Goal: Task Accomplishment & Management: Use online tool/utility

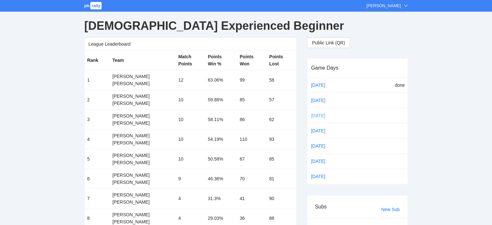
click at [319, 112] on link "[DATE]" at bounding box center [323, 116] width 27 height 10
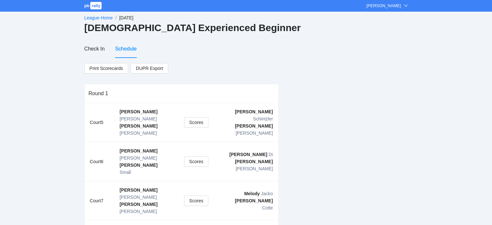
click at [95, 17] on link "League Home" at bounding box center [98, 17] width 28 height 5
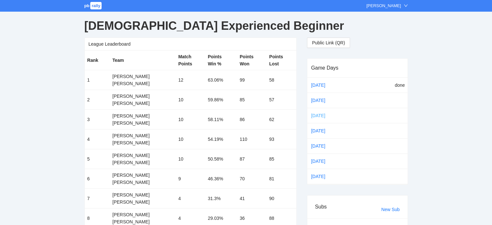
click at [317, 114] on link "[DATE]" at bounding box center [323, 116] width 27 height 10
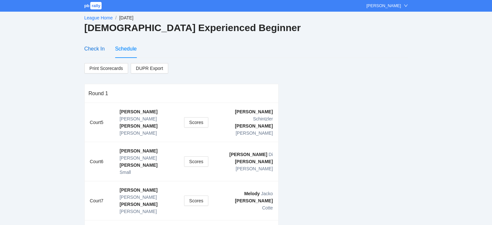
click at [91, 46] on div "Check In" at bounding box center [94, 49] width 20 height 8
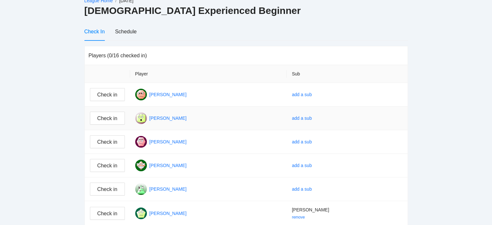
scroll to position [32, 0]
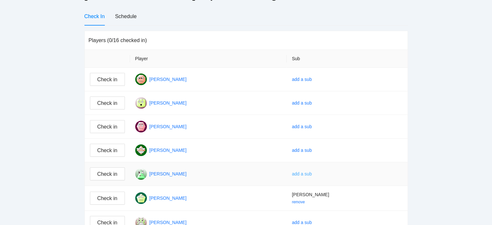
click at [312, 173] on div "add a sub" at bounding box center [302, 173] width 20 height 7
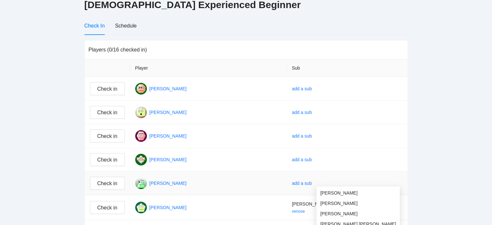
scroll to position [0, 0]
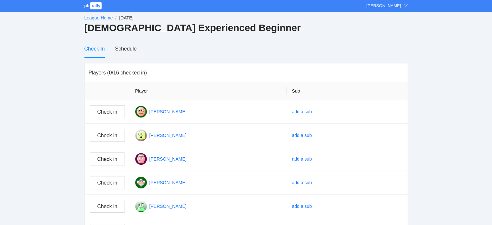
click at [91, 18] on link "League Home" at bounding box center [98, 17] width 28 height 5
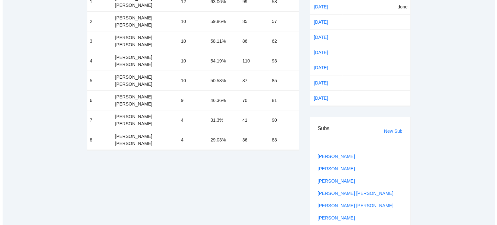
scroll to position [73, 0]
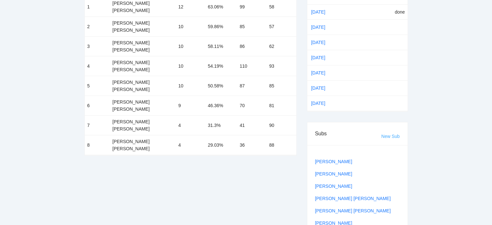
click at [386, 134] on link "New Sub" at bounding box center [391, 136] width 18 height 5
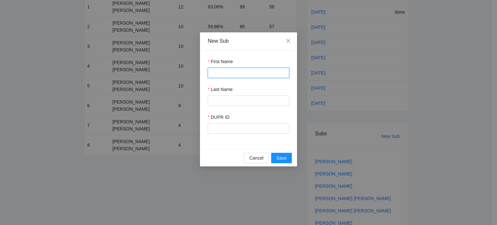
click at [229, 74] on input "First Name" at bounding box center [249, 73] width 82 height 10
type input "*****"
click at [227, 98] on input "Last Name" at bounding box center [249, 100] width 82 height 10
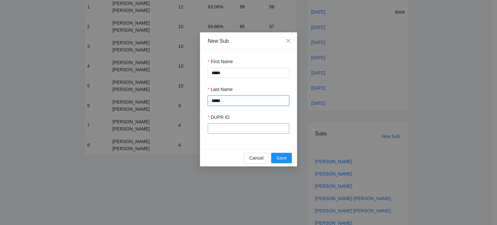
type input "*****"
click at [224, 127] on input "DUPR ID" at bounding box center [249, 128] width 82 height 10
type input "******"
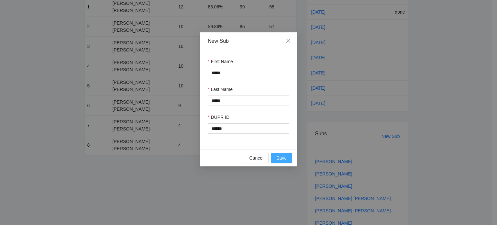
click at [277, 159] on span "Save" at bounding box center [281, 157] width 10 height 7
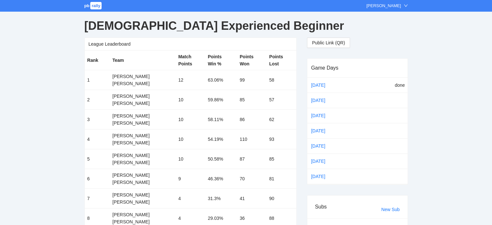
click at [85, 5] on span "pb" at bounding box center [86, 5] width 5 height 5
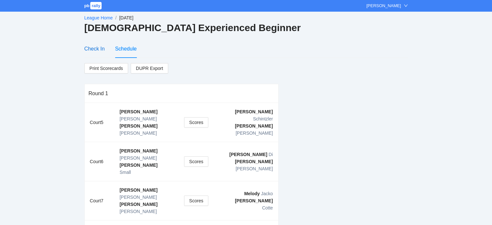
click at [98, 49] on div "Check In" at bounding box center [94, 49] width 20 height 8
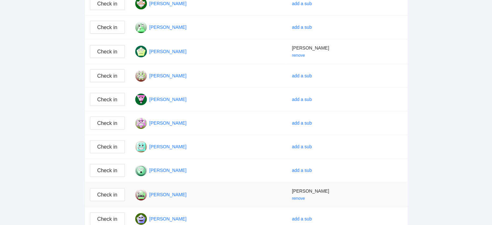
scroll to position [97, 0]
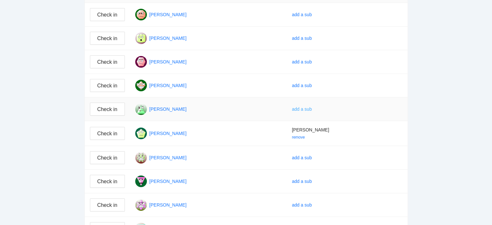
click at [312, 107] on div "add a sub" at bounding box center [302, 109] width 20 height 7
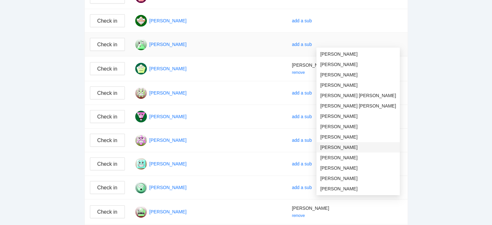
scroll to position [194, 0]
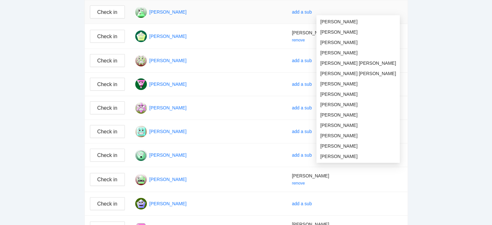
click at [342, 162] on ul "Craig Gallun David Fenton Dawn Sabo Debra Perez Deirdre Virgie Deirdre Virgie E…" at bounding box center [359, 89] width 84 height 148
click at [328, 52] on span "[PERSON_NAME]" at bounding box center [358, 52] width 76 height 7
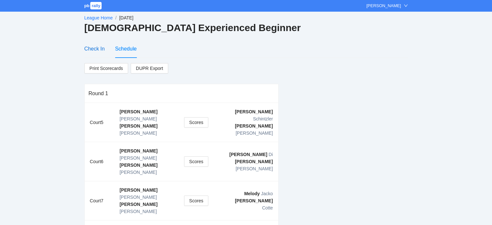
click at [91, 48] on div "Check In" at bounding box center [94, 49] width 20 height 8
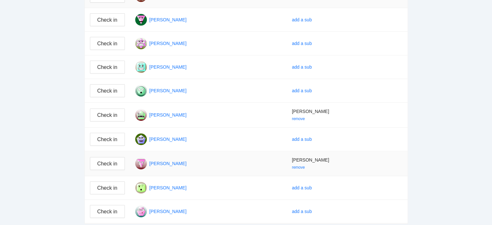
scroll to position [260, 0]
click at [312, 209] on div "add a sub" at bounding box center [302, 211] width 20 height 7
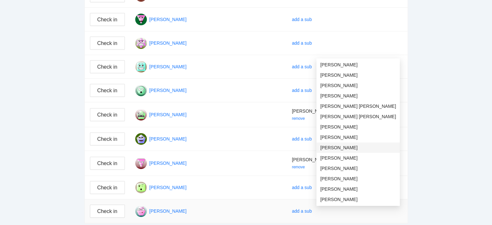
click at [330, 146] on span "[PERSON_NAME]" at bounding box center [358, 147] width 76 height 7
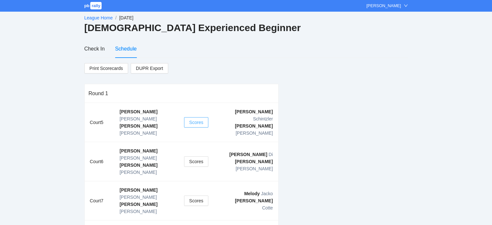
click at [195, 119] on span "Scores" at bounding box center [196, 122] width 14 height 7
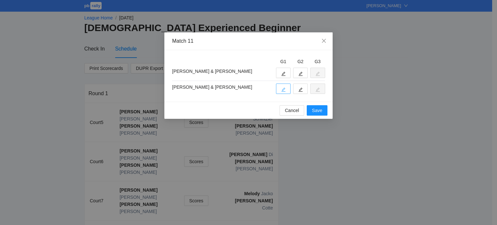
click at [284, 88] on icon "edit" at bounding box center [284, 90] width 4 height 4
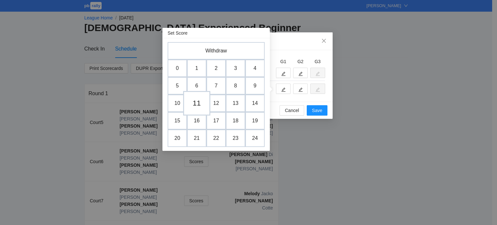
click at [196, 104] on td "11" at bounding box center [196, 103] width 27 height 25
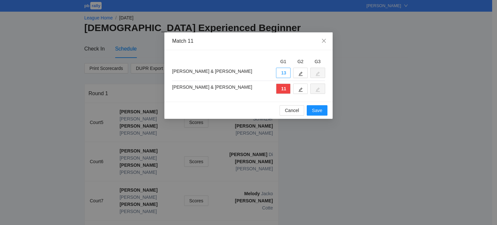
click at [285, 74] on button "13" at bounding box center [283, 73] width 15 height 10
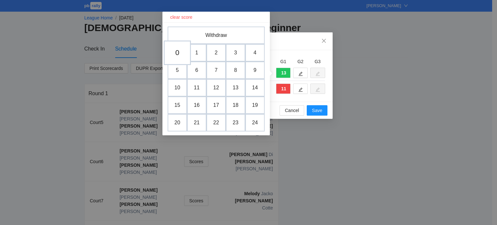
click at [176, 54] on td "0" at bounding box center [177, 52] width 27 height 25
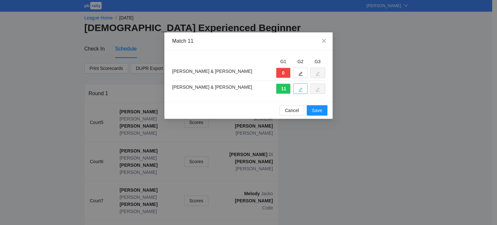
click at [302, 88] on icon "edit" at bounding box center [300, 89] width 5 height 5
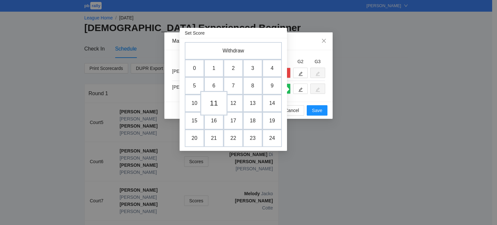
click at [214, 102] on td "11" at bounding box center [213, 103] width 27 height 25
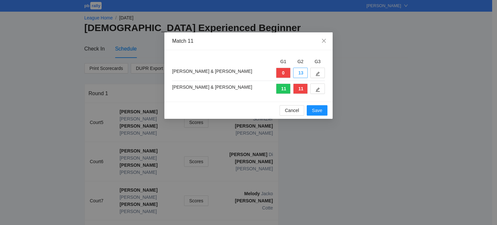
click at [297, 72] on button "13" at bounding box center [300, 73] width 15 height 10
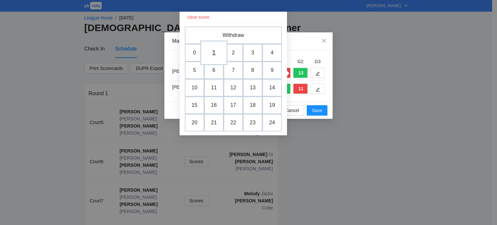
click at [212, 56] on td "1" at bounding box center [213, 52] width 27 height 25
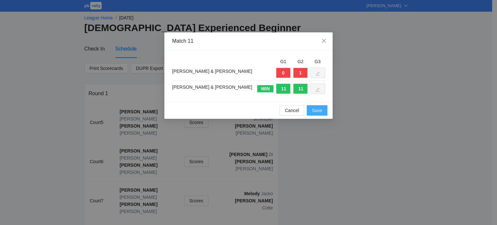
click at [319, 114] on span "Save" at bounding box center [317, 110] width 10 height 7
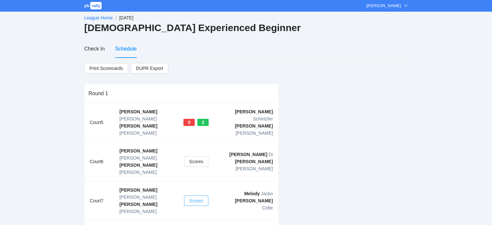
click at [198, 197] on span "Scores" at bounding box center [196, 200] width 14 height 7
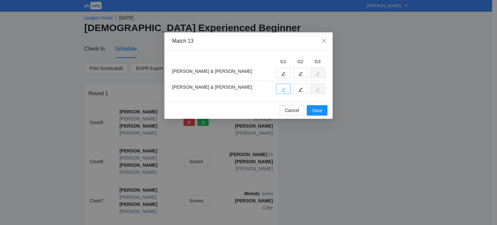
click at [283, 88] on icon "edit" at bounding box center [283, 89] width 5 height 5
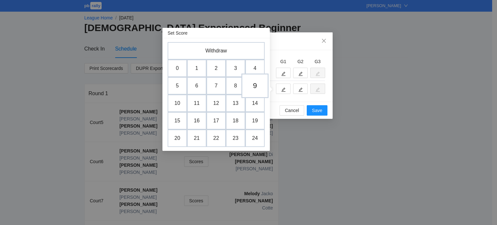
click at [253, 87] on td "9" at bounding box center [255, 85] width 27 height 25
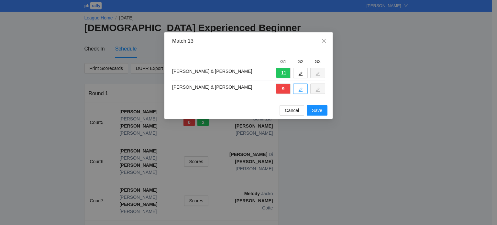
click at [299, 88] on icon "edit" at bounding box center [300, 89] width 5 height 5
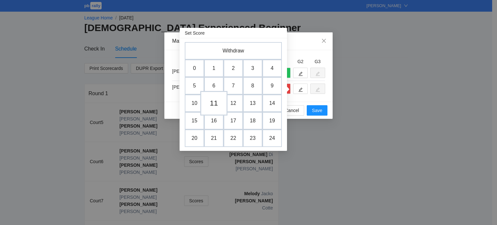
click at [215, 101] on td "11" at bounding box center [213, 103] width 27 height 25
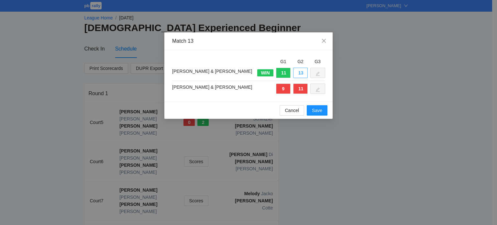
click at [299, 75] on button "13" at bounding box center [300, 73] width 15 height 10
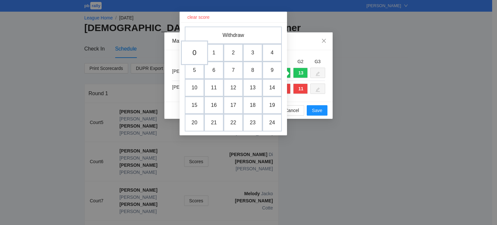
click at [193, 50] on td "0" at bounding box center [194, 52] width 27 height 25
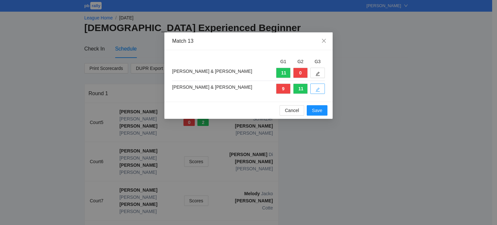
click at [318, 90] on icon "edit" at bounding box center [318, 89] width 5 height 5
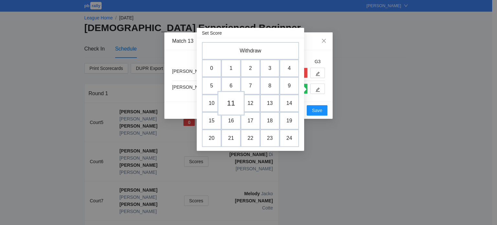
click at [233, 101] on td "11" at bounding box center [231, 103] width 27 height 25
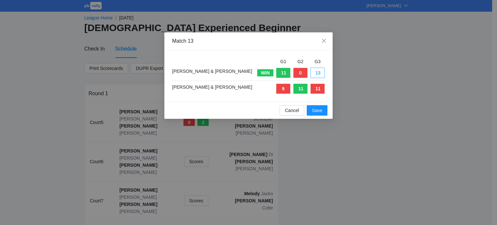
click at [316, 71] on button "13" at bounding box center [317, 73] width 15 height 10
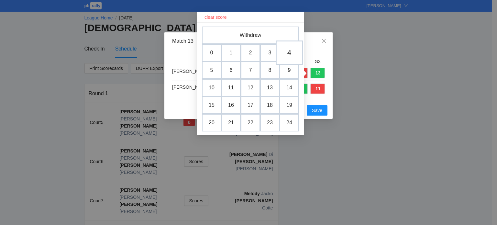
click at [286, 52] on td "4" at bounding box center [289, 52] width 27 height 25
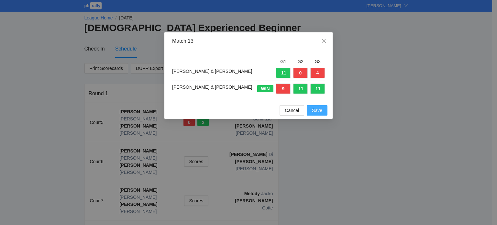
click at [317, 110] on span "Save" at bounding box center [317, 110] width 10 height 7
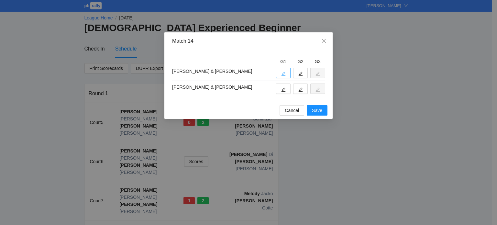
click at [284, 74] on icon "edit" at bounding box center [283, 74] width 5 height 5
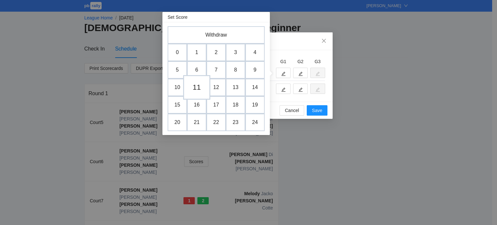
click at [194, 88] on td "11" at bounding box center [196, 87] width 27 height 25
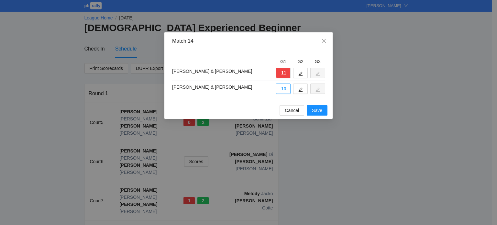
click at [282, 89] on button "13" at bounding box center [283, 89] width 15 height 10
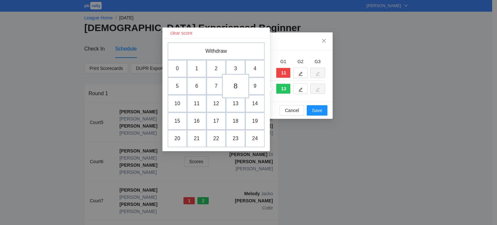
click at [237, 85] on td "8" at bounding box center [235, 86] width 27 height 25
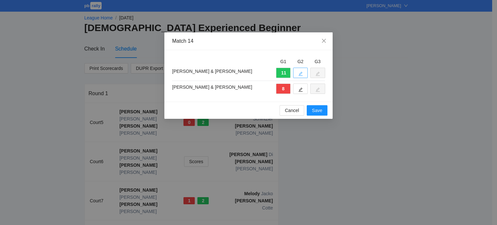
click at [298, 73] on icon "edit" at bounding box center [300, 74] width 5 height 5
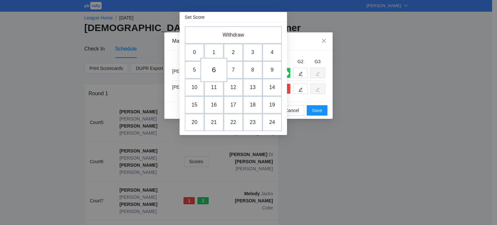
click at [217, 74] on td "6" at bounding box center [213, 70] width 27 height 25
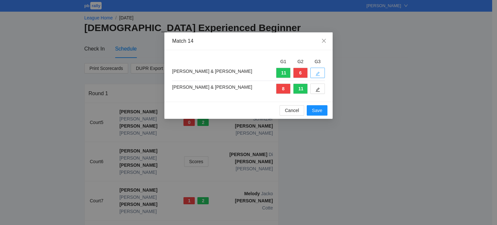
click at [318, 72] on icon "edit" at bounding box center [318, 74] width 4 height 4
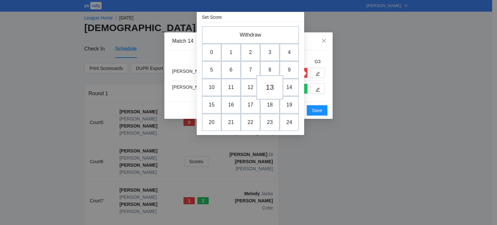
click at [270, 86] on td "13" at bounding box center [269, 87] width 27 height 25
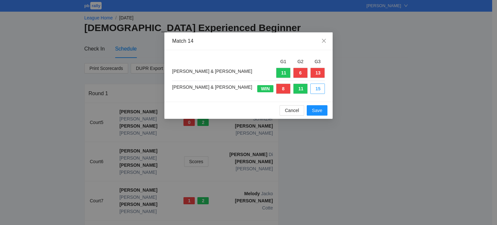
click at [316, 87] on button "15" at bounding box center [317, 89] width 15 height 10
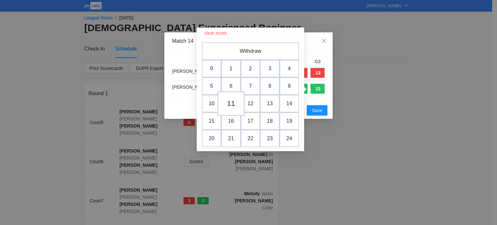
click at [229, 101] on td "11" at bounding box center [231, 103] width 27 height 25
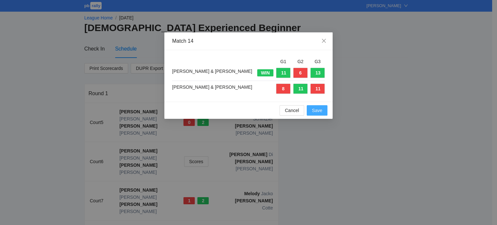
click at [315, 109] on span "Save" at bounding box center [317, 110] width 10 height 7
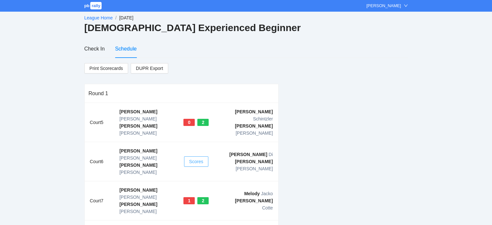
click at [194, 158] on span "Scores" at bounding box center [196, 161] width 14 height 7
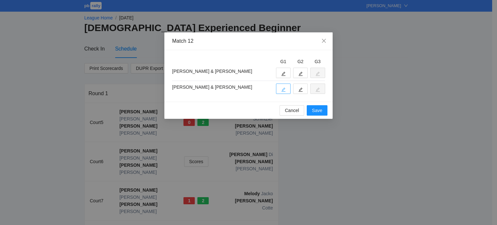
click at [280, 91] on button "button" at bounding box center [283, 89] width 15 height 10
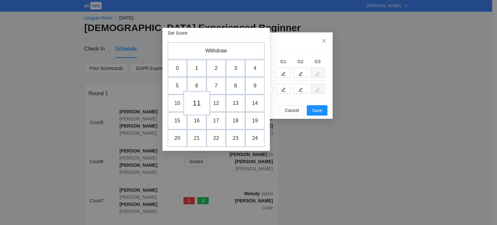
click at [192, 103] on td "11" at bounding box center [196, 103] width 27 height 25
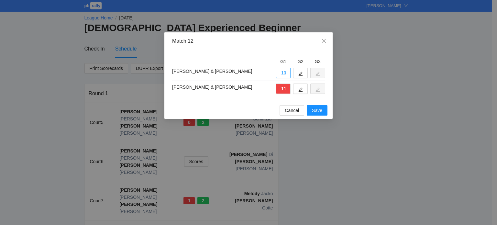
click at [279, 74] on button "13" at bounding box center [283, 73] width 15 height 10
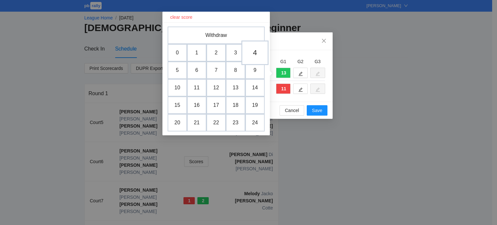
click at [255, 55] on td "4" at bounding box center [255, 52] width 27 height 25
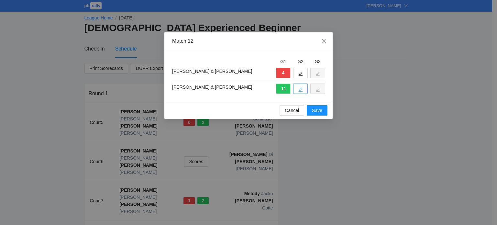
click at [299, 88] on icon "edit" at bounding box center [300, 89] width 5 height 5
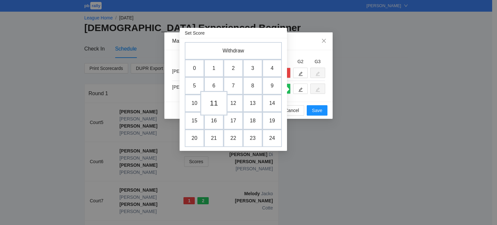
click at [214, 103] on td "11" at bounding box center [213, 103] width 27 height 25
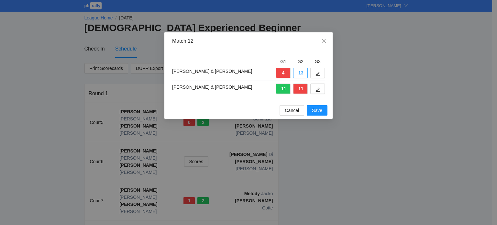
click at [299, 73] on button "13" at bounding box center [300, 73] width 15 height 10
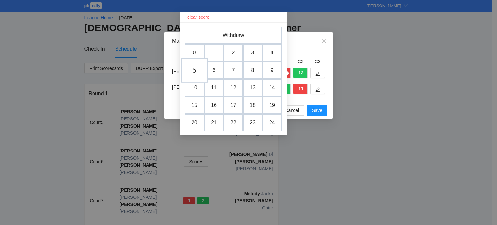
click at [197, 70] on td "5" at bounding box center [194, 70] width 27 height 25
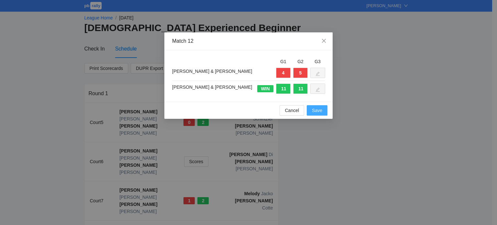
click at [316, 114] on span "Save" at bounding box center [317, 110] width 10 height 7
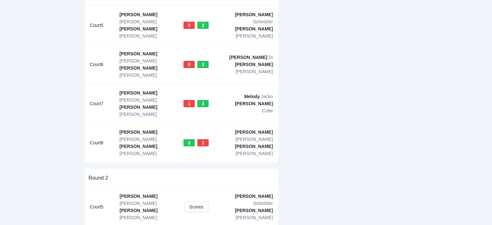
scroll to position [105, 0]
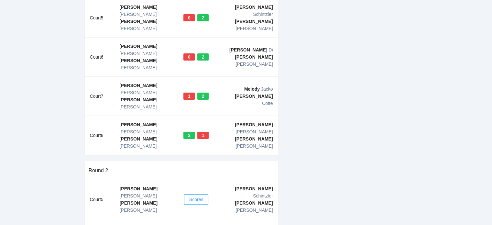
click at [196, 196] on span "Scores" at bounding box center [196, 199] width 14 height 7
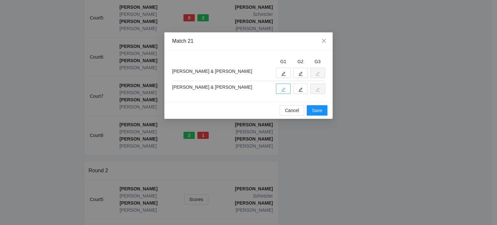
click at [285, 87] on icon "edit" at bounding box center [283, 89] width 5 height 5
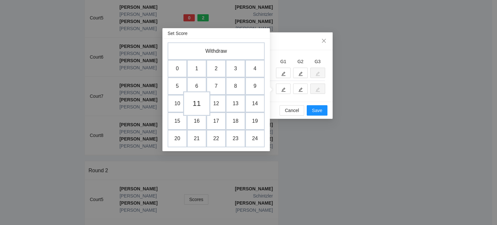
click at [198, 101] on td "11" at bounding box center [196, 103] width 27 height 25
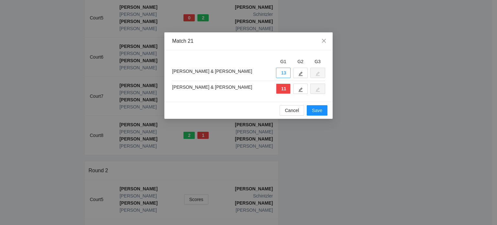
click at [279, 71] on button "13" at bounding box center [283, 73] width 15 height 10
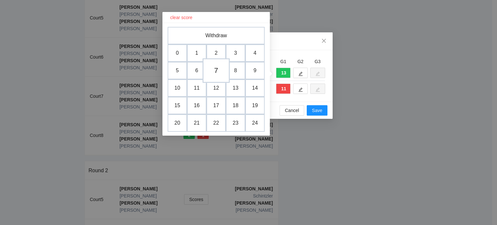
click at [214, 70] on td "7" at bounding box center [216, 70] width 27 height 25
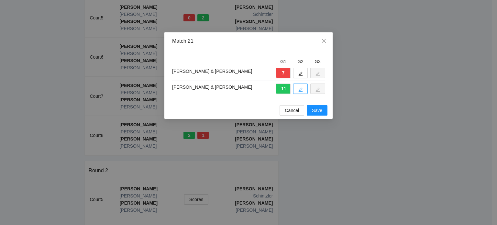
click at [301, 90] on icon "edit" at bounding box center [300, 89] width 5 height 5
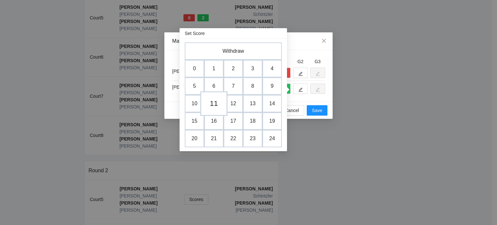
click at [213, 102] on td "11" at bounding box center [213, 103] width 27 height 25
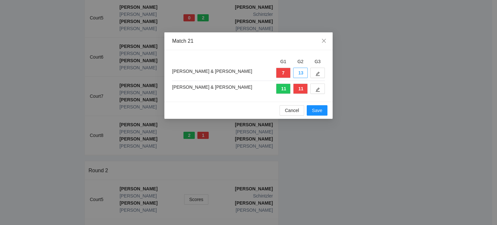
click at [302, 74] on button "13" at bounding box center [300, 73] width 15 height 10
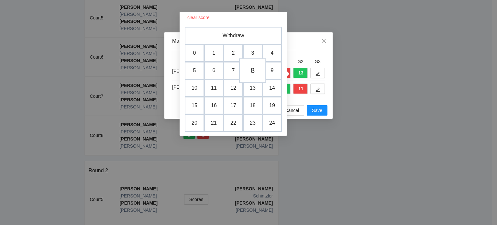
click at [252, 71] on td "8" at bounding box center [252, 70] width 27 height 25
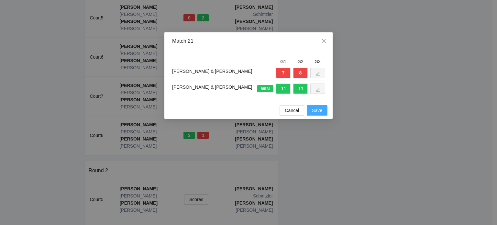
click at [316, 108] on span "Save" at bounding box center [317, 110] width 10 height 7
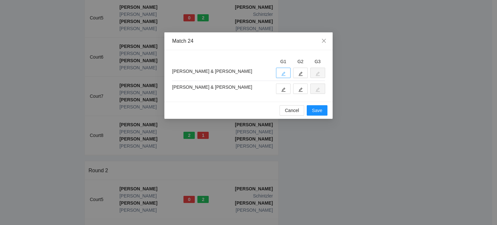
click at [282, 73] on icon "edit" at bounding box center [283, 74] width 5 height 5
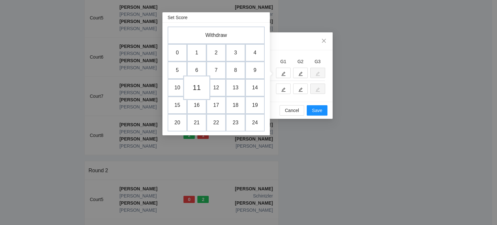
click at [197, 86] on td "11" at bounding box center [196, 87] width 27 height 25
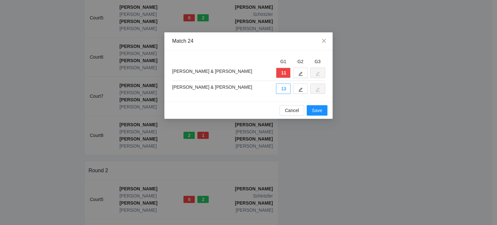
click at [280, 86] on button "13" at bounding box center [283, 89] width 15 height 10
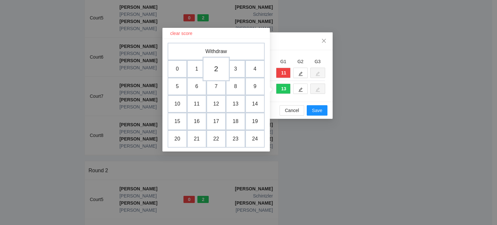
click at [219, 68] on td "2" at bounding box center [216, 69] width 27 height 25
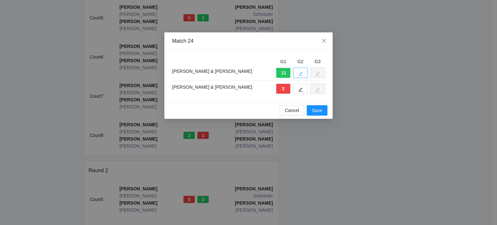
click at [302, 72] on icon "edit" at bounding box center [301, 74] width 4 height 4
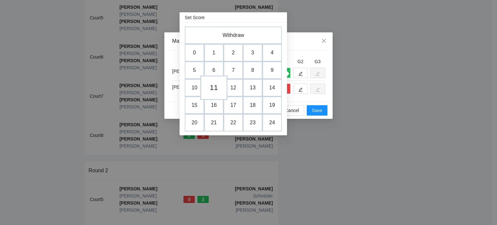
click at [214, 86] on td "11" at bounding box center [213, 87] width 27 height 25
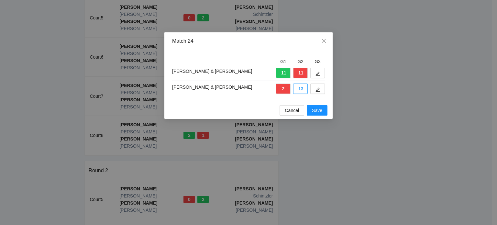
click at [303, 88] on button "13" at bounding box center [300, 89] width 15 height 10
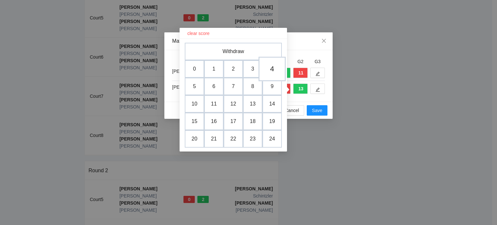
click at [273, 69] on td "4" at bounding box center [272, 69] width 27 height 25
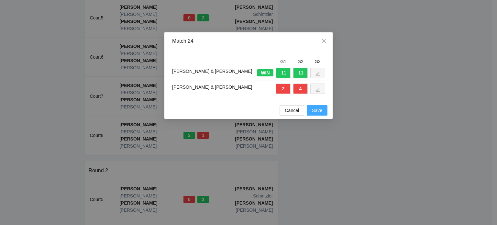
click at [322, 110] on span "Save" at bounding box center [317, 110] width 10 height 7
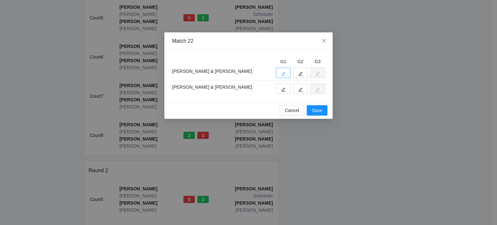
click at [281, 72] on icon "edit" at bounding box center [283, 74] width 5 height 5
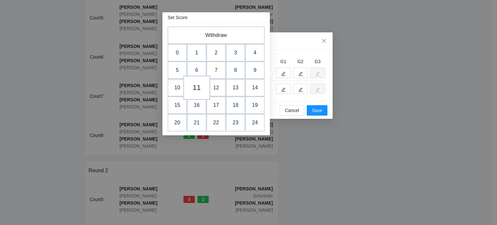
click at [199, 85] on td "11" at bounding box center [196, 87] width 27 height 25
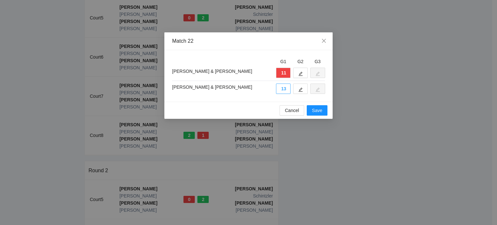
click at [284, 90] on button "13" at bounding box center [283, 89] width 15 height 10
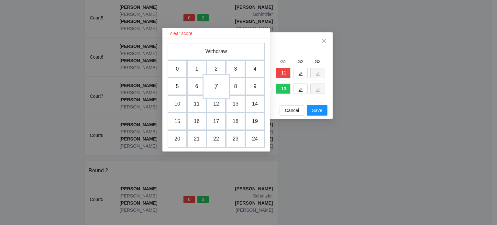
click at [215, 84] on td "7" at bounding box center [216, 86] width 27 height 25
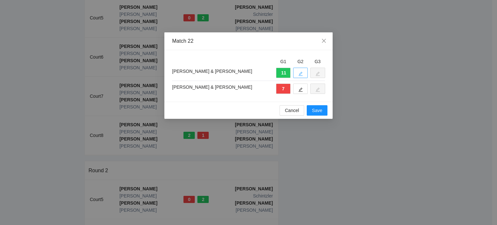
click at [300, 73] on icon "edit" at bounding box center [301, 74] width 4 height 4
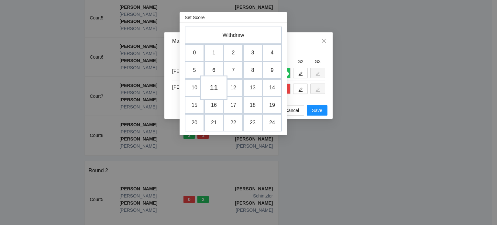
click at [216, 86] on td "11" at bounding box center [213, 87] width 27 height 25
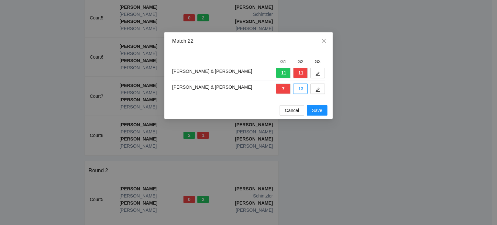
click at [298, 87] on button "13" at bounding box center [300, 89] width 15 height 10
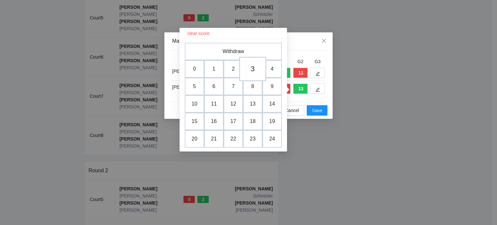
click at [251, 70] on td "3" at bounding box center [252, 69] width 27 height 25
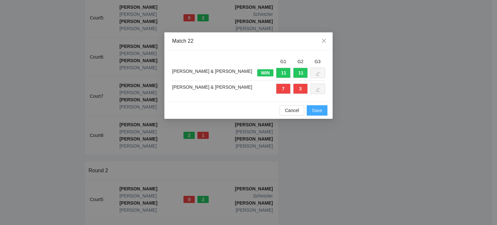
click at [320, 110] on span "Save" at bounding box center [317, 110] width 10 height 7
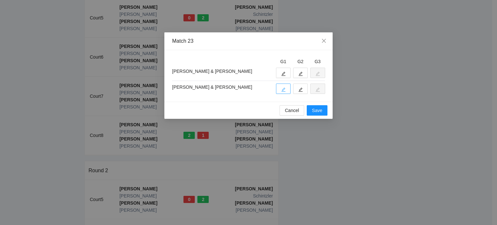
click at [284, 89] on icon "edit" at bounding box center [283, 89] width 5 height 5
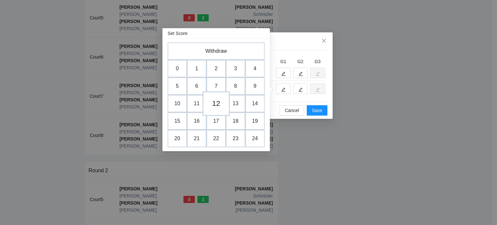
click at [218, 103] on td "12" at bounding box center [216, 103] width 27 height 25
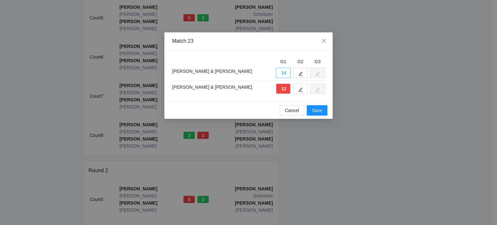
click at [279, 76] on button "14" at bounding box center [283, 73] width 15 height 10
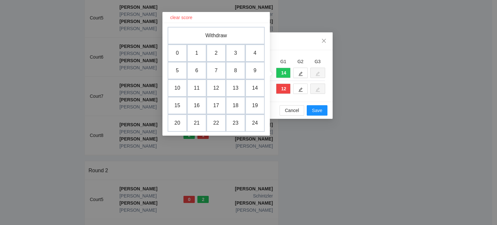
click at [179, 86] on td "10" at bounding box center [177, 87] width 19 height 17
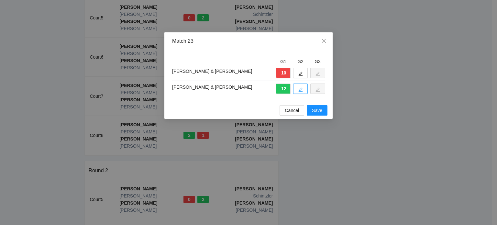
click at [302, 89] on icon "edit" at bounding box center [300, 89] width 5 height 5
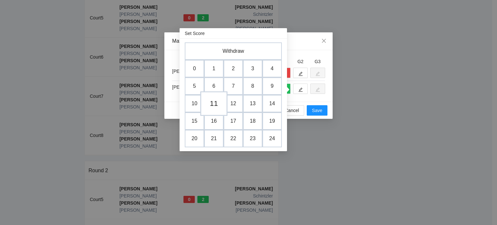
click at [214, 103] on td "11" at bounding box center [213, 103] width 27 height 25
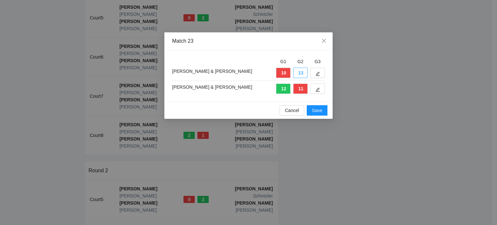
click at [303, 72] on button "13" at bounding box center [300, 73] width 15 height 10
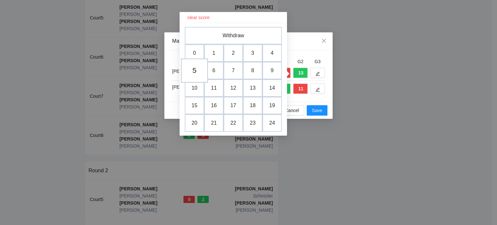
click at [196, 71] on td "5" at bounding box center [194, 70] width 27 height 25
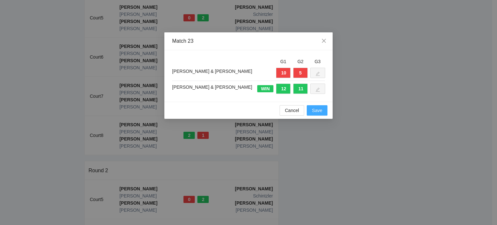
click at [320, 112] on span "Save" at bounding box center [317, 110] width 10 height 7
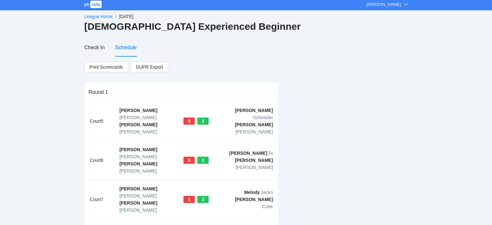
scroll to position [0, 0]
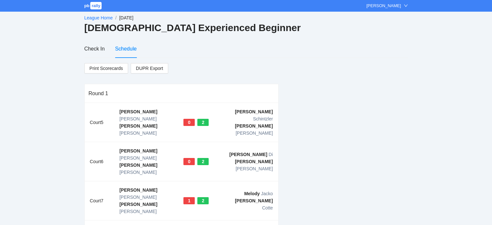
click at [96, 17] on link "League Home" at bounding box center [98, 17] width 28 height 5
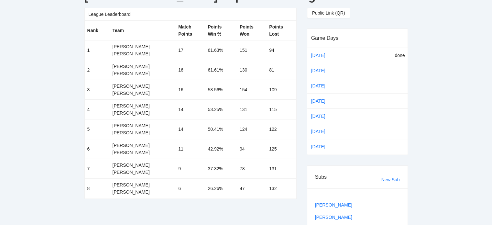
scroll to position [65, 0]
